Goal: Task Accomplishment & Management: Use online tool/utility

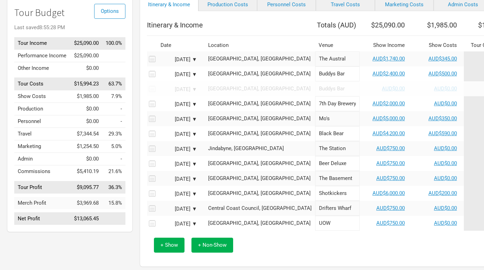
scroll to position [56, 0]
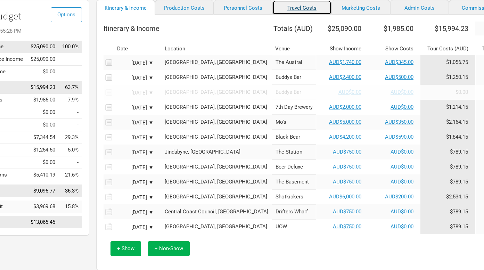
click at [285, 15] on link "Travel Costs" at bounding box center [301, 7] width 59 height 15
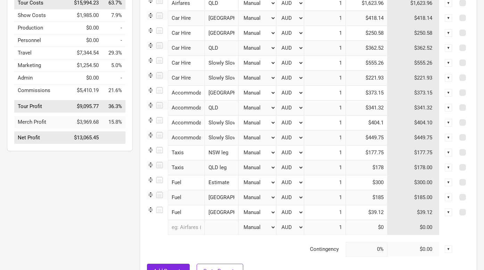
scroll to position [140, 0]
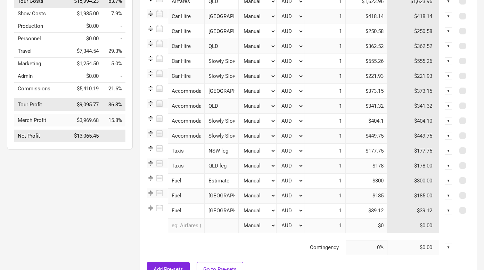
drag, startPoint x: 365, startPoint y: 119, endPoint x: 390, endPoint y: 117, distance: 25.4
click at [390, 117] on tr "Accommodation 1 selection Slowly Slowly August Manual # of Shows # of Show Days…" at bounding box center [308, 121] width 323 height 15
drag, startPoint x: 366, startPoint y: 123, endPoint x: 393, endPoint y: 122, distance: 27.5
click at [393, 122] on tr "Accommodation 1 selection Slowly Slowly August Manual # of Shows # of Show Days…" at bounding box center [308, 121] width 323 height 15
paste input "578.57"
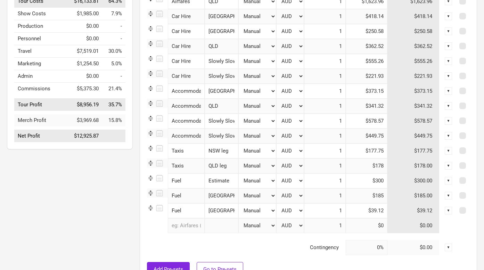
type input "$578.57"
click at [364, 137] on input "$449.75" at bounding box center [367, 136] width 42 height 15
click at [184, 225] on input "text" at bounding box center [186, 225] width 37 height 15
type input "fue"
click at [187, 242] on link "Fue l" at bounding box center [195, 240] width 55 height 9
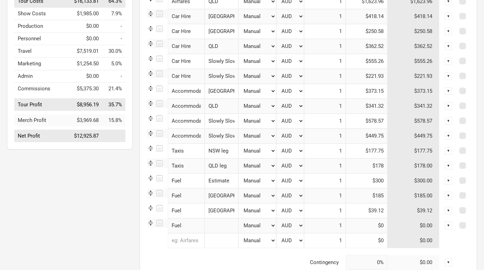
click at [224, 224] on input "text" at bounding box center [222, 225] width 34 height 15
click at [187, 224] on input "Fuel" at bounding box center [186, 225] width 37 height 15
type input "Fue"
type input "Fu"
type input "F"
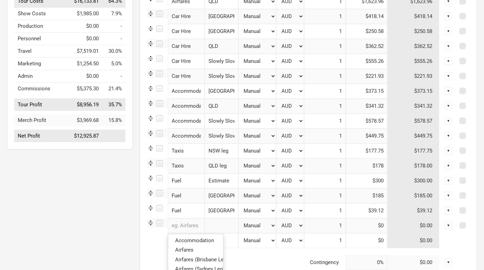
click at [155, 238] on tr "0 selections Manual # of Shows # of Show Days # of Non-Show Days # of Days # of…" at bounding box center [308, 240] width 323 height 15
click at [463, 225] on span at bounding box center [462, 225] width 7 height 7
click at [470, 225] on input "checkbox" at bounding box center [472, 225] width 5 height 5
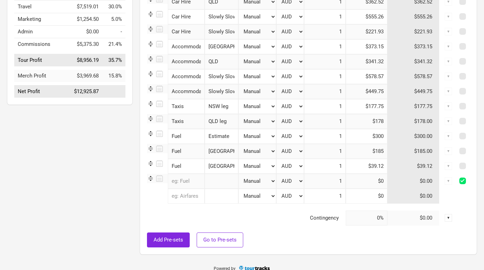
scroll to position [192, 0]
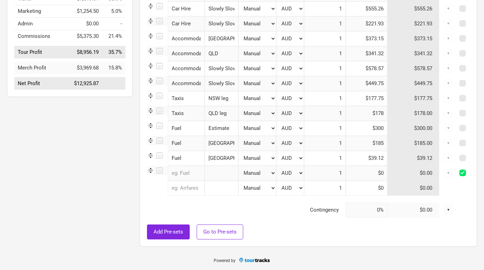
click at [463, 174] on span at bounding box center [462, 172] width 7 height 7
click at [470, 174] on input "checkbox" at bounding box center [472, 173] width 5 height 5
checkbox input "false"
click at [159, 170] on icon at bounding box center [158, 170] width 9 height 9
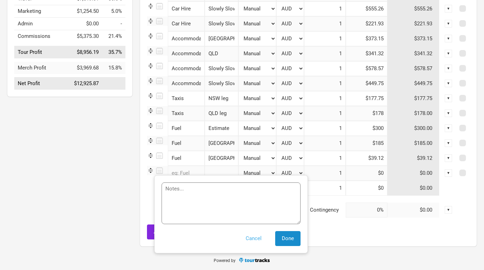
click at [255, 237] on button "Cancel" at bounding box center [253, 238] width 29 height 15
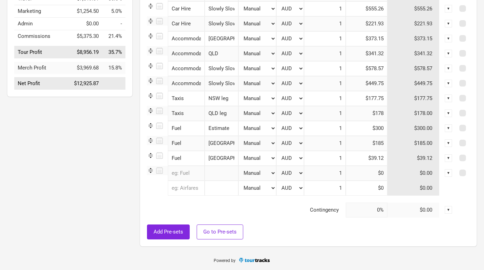
click at [151, 170] on img at bounding box center [150, 170] width 7 height 7
click at [183, 176] on input "text" at bounding box center [186, 173] width 37 height 15
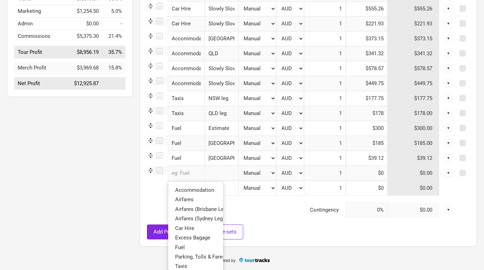
click at [449, 173] on div "▼" at bounding box center [449, 173] width 8 height 8
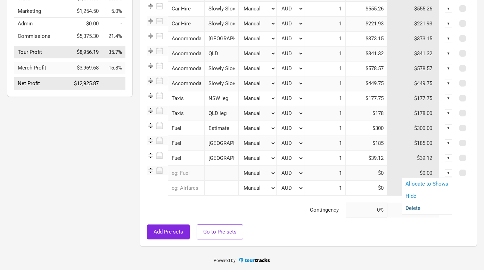
click at [420, 207] on link "Delete" at bounding box center [426, 208] width 43 height 5
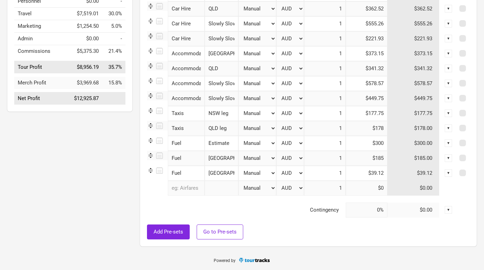
drag, startPoint x: 206, startPoint y: 142, endPoint x: 233, endPoint y: 142, distance: 26.7
click at [233, 142] on input "Estimate" at bounding box center [222, 143] width 34 height 15
type input "Slowly Slowly August"
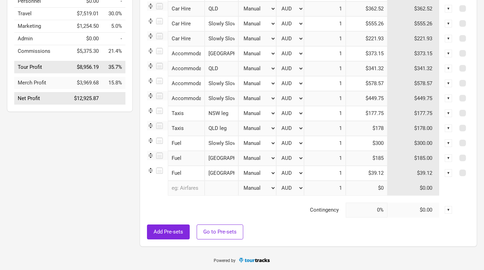
drag, startPoint x: 367, startPoint y: 147, endPoint x: 364, endPoint y: 141, distance: 6.8
click at [364, 141] on input "$300" at bounding box center [367, 143] width 42 height 15
type input "$292.68"
click at [108, 178] on div "Options Tour Budget Last saved 9:53:45 AM Unsaved Tour Income $25,090.00 100.0%…" at bounding box center [66, 63] width 133 height 374
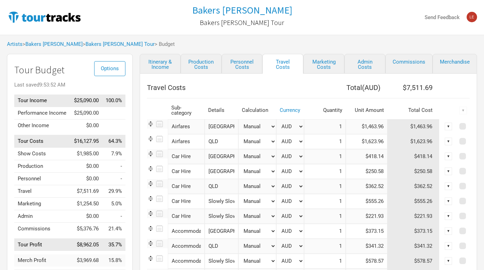
click at [188, 45] on div "Artists > Bakers Eddy > Bakers Eddy EP Tour > Budget" at bounding box center [242, 44] width 484 height 19
click at [241, 90] on th "Travel Costs" at bounding box center [225, 88] width 157 height 14
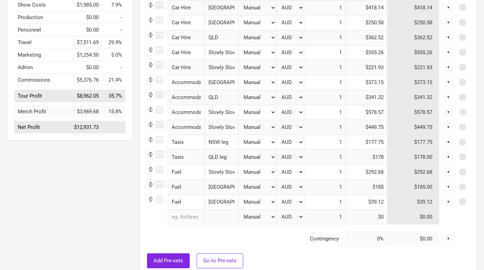
scroll to position [177, 0]
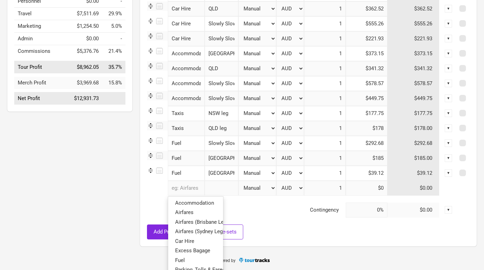
click at [190, 189] on input "text" at bounding box center [186, 188] width 37 height 15
type input "a"
type input "air"
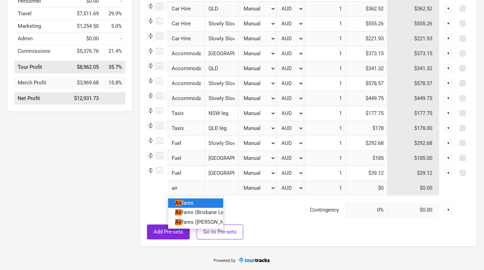
click at [193, 201] on link "Air fares" at bounding box center [195, 202] width 55 height 9
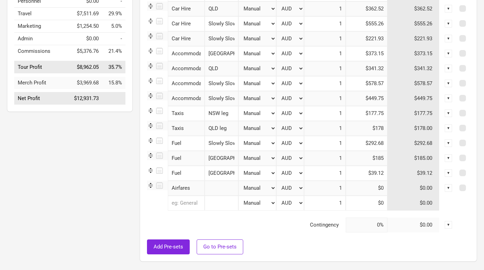
click at [216, 186] on input "text" at bounding box center [222, 188] width 34 height 15
type input "Slowly Slowly Novemeber Estimate"
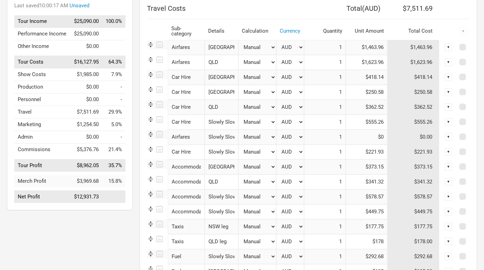
scroll to position [73, 0]
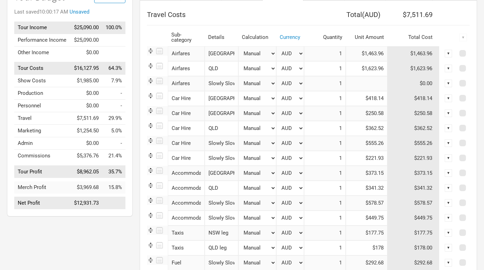
click at [373, 83] on input at bounding box center [367, 83] width 42 height 15
type input "$1,400"
click at [292, 14] on th "Travel Costs" at bounding box center [225, 15] width 157 height 14
click at [94, 234] on div "Options Tour Budget Last saved 10:00:25 AM Tour Income $25,090.00 100.0% Perfor…" at bounding box center [66, 175] width 133 height 389
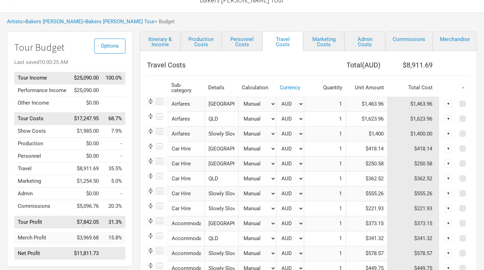
scroll to position [0, 0]
